Goal: Information Seeking & Learning: Learn about a topic

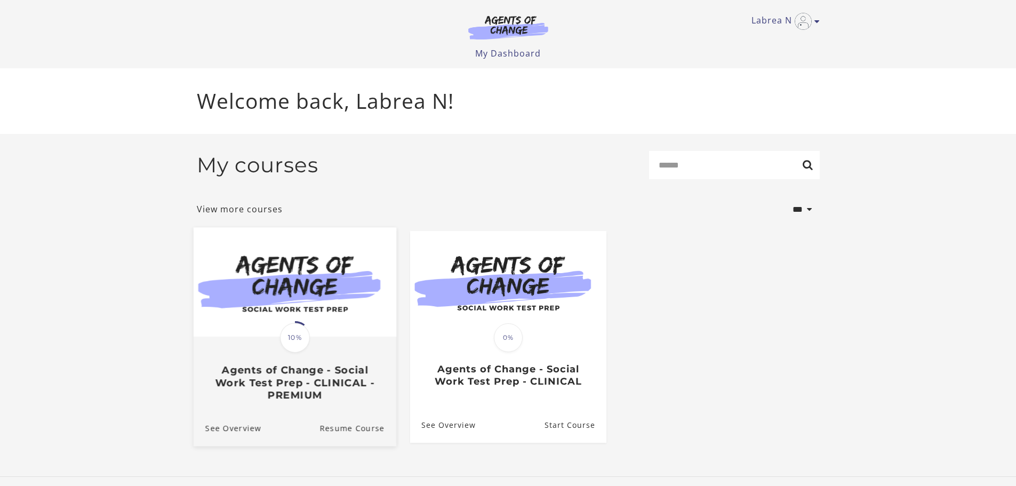
click at [328, 386] on h3 "Agents of Change - Social Work Test Prep - CLINICAL - PREMIUM" at bounding box center [294, 382] width 179 height 37
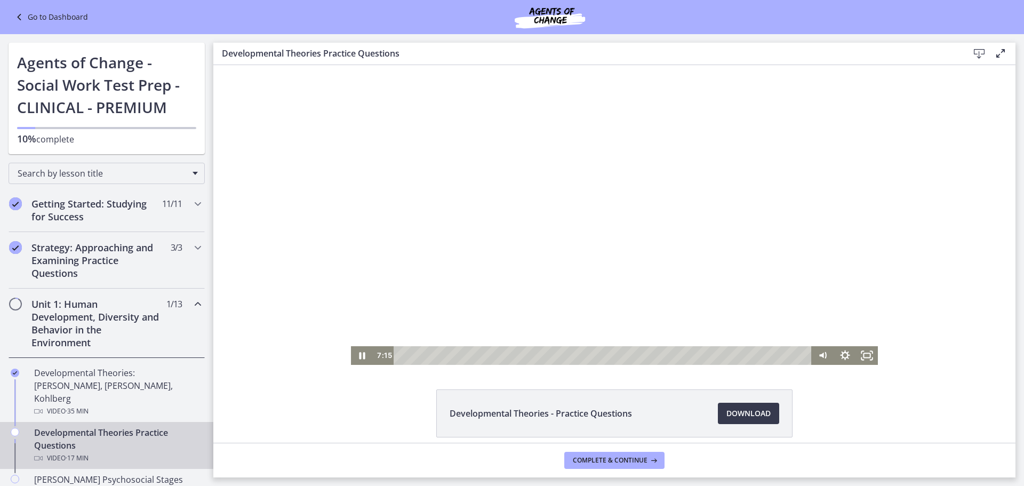
click at [544, 305] on div at bounding box center [614, 215] width 527 height 300
